Goal: Find contact information: Find contact information

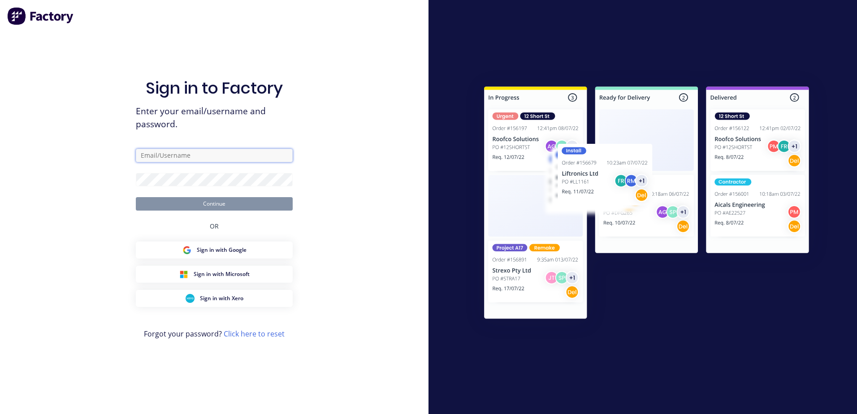
type input "[PERSON_NAME][EMAIL_ADDRESS][DOMAIN_NAME]"
click at [208, 204] on button "Continue" at bounding box center [214, 203] width 157 height 13
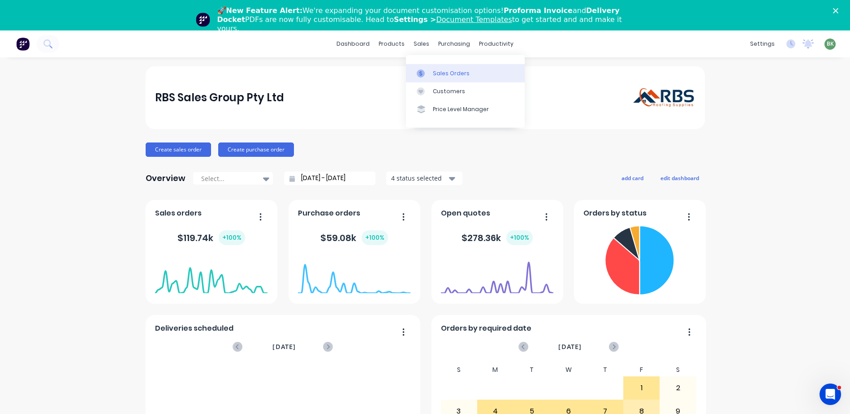
click at [439, 76] on div "Sales Orders" at bounding box center [451, 73] width 37 height 8
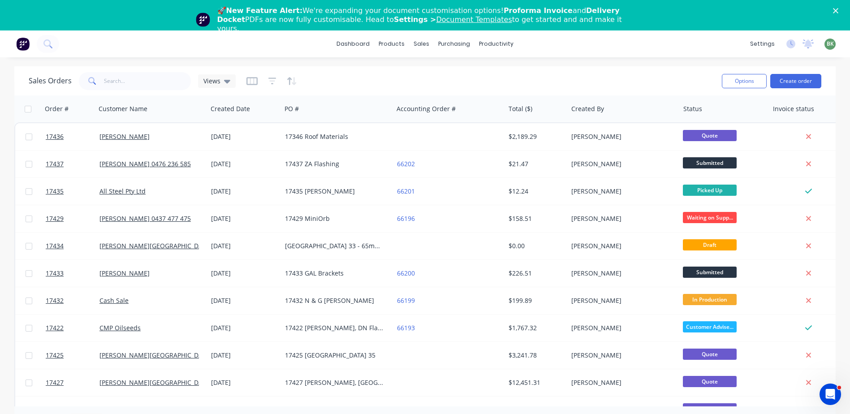
click at [839, 10] on icon "Close" at bounding box center [835, 10] width 5 height 5
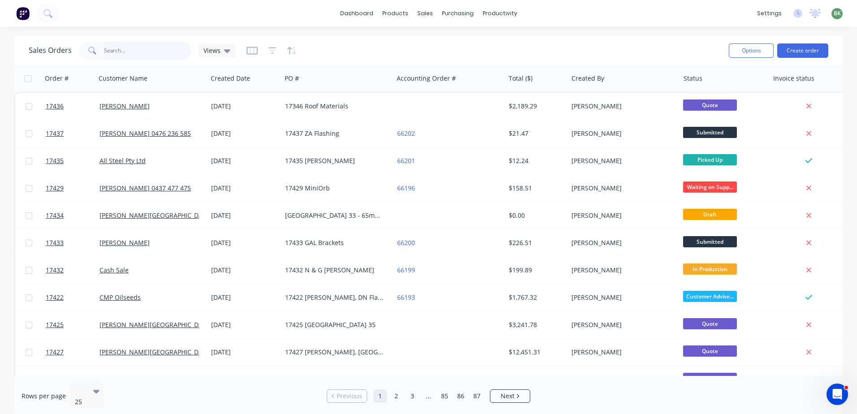
click at [134, 50] on input "text" at bounding box center [147, 51] width 87 height 18
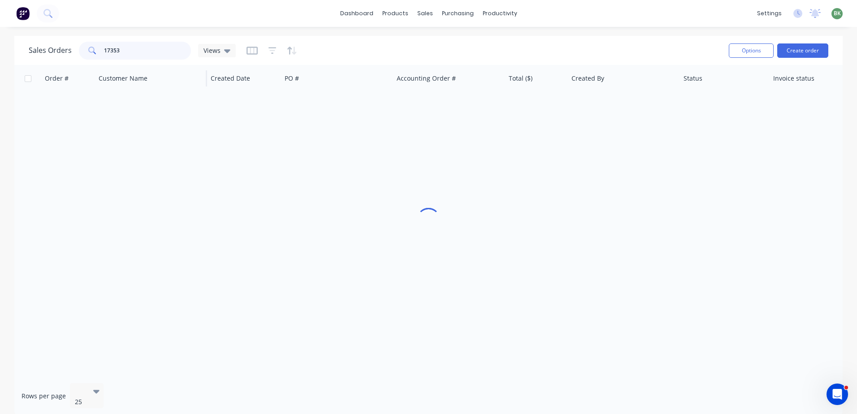
type input "17353"
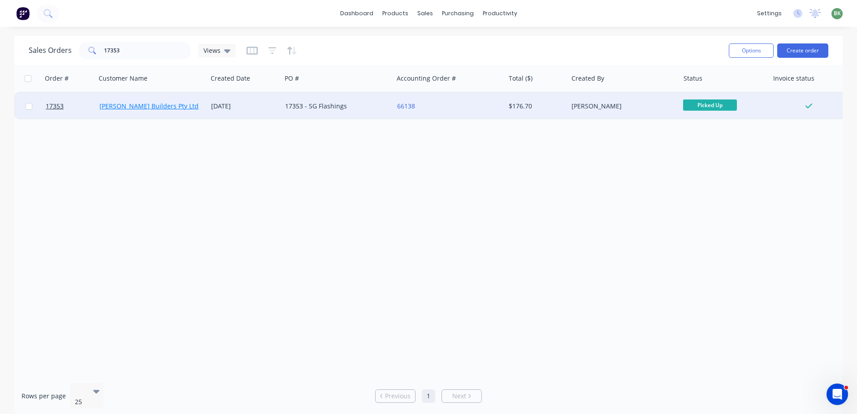
click at [130, 108] on link "[PERSON_NAME] Builders Pty Ltd" at bounding box center [149, 106] width 99 height 9
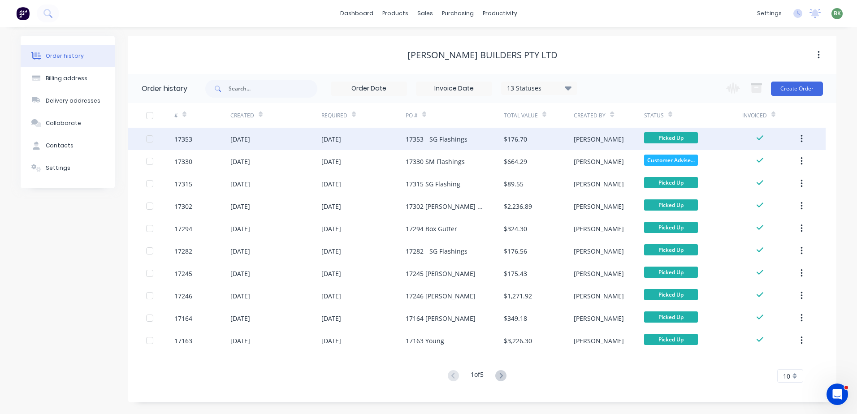
click at [333, 139] on div "[DATE]" at bounding box center [331, 138] width 20 height 9
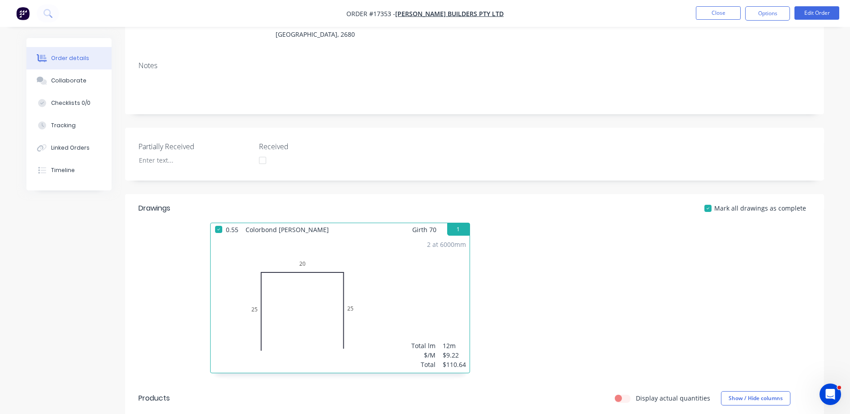
scroll to position [134, 0]
click at [62, 78] on div "Collaborate" at bounding box center [68, 81] width 35 height 8
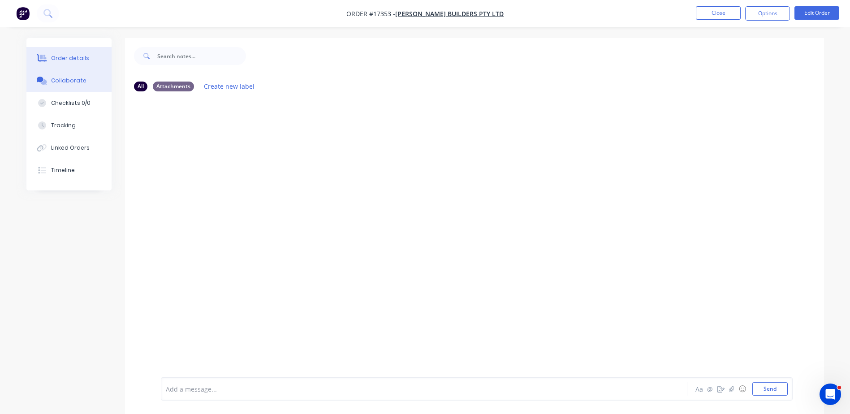
click at [64, 53] on button "Order details" at bounding box center [68, 58] width 85 height 22
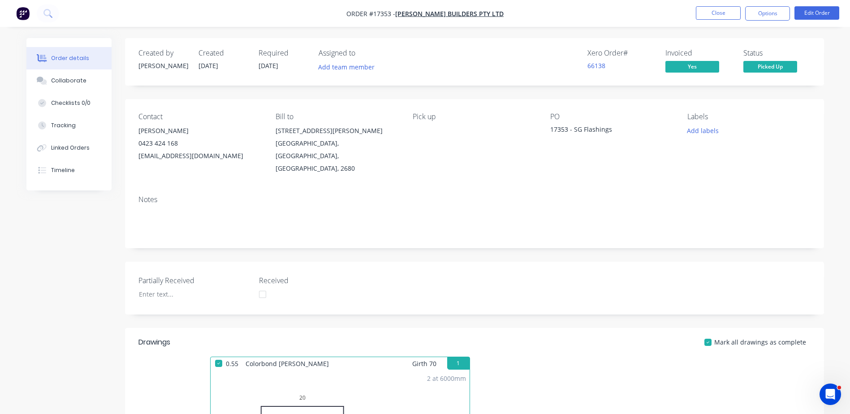
click at [161, 158] on div "[EMAIL_ADDRESS][DOMAIN_NAME]" at bounding box center [200, 156] width 123 height 13
drag, startPoint x: 138, startPoint y: 156, endPoint x: 252, endPoint y: 158, distance: 113.9
click at [252, 158] on div "[EMAIL_ADDRESS][DOMAIN_NAME]" at bounding box center [200, 156] width 123 height 13
drag, startPoint x: 252, startPoint y: 158, endPoint x: 203, endPoint y: 154, distance: 49.4
copy div "[EMAIL_ADDRESS][DOMAIN_NAME]"
